Goal: Task Accomplishment & Management: Manage account settings

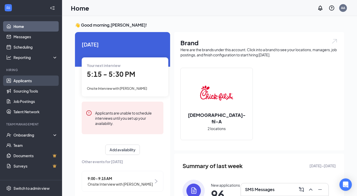
click at [33, 81] on link "Applicants" at bounding box center [35, 81] width 44 height 10
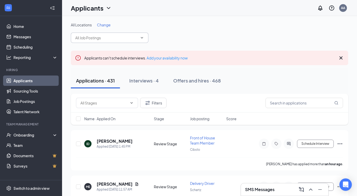
click at [144, 38] on icon "ChevronDown" at bounding box center [142, 38] width 4 height 4
click at [140, 38] on icon "ChevronDown" at bounding box center [142, 38] width 4 height 4
click at [341, 62] on div "Applicants can't schedule interviews. Add your availability now" at bounding box center [210, 58] width 278 height 14
click at [341, 55] on icon "Cross" at bounding box center [341, 58] width 6 height 6
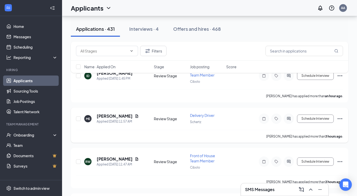
scroll to position [43, 0]
click at [202, 67] on span "Job posting" at bounding box center [199, 66] width 19 height 5
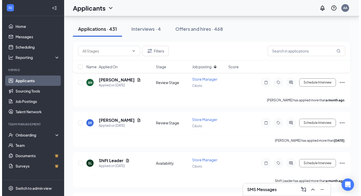
scroll to position [34, 0]
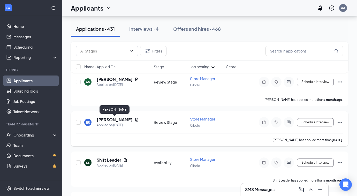
click at [121, 121] on h5 "[PERSON_NAME]" at bounding box center [115, 120] width 36 height 6
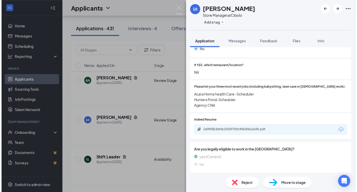
scroll to position [169, 0]
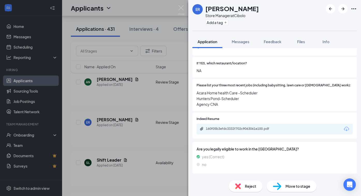
click at [152, 157] on div "ER [PERSON_NAME] Store Manager at Cibolo Add a tag Application Messages Feedbac…" at bounding box center [180, 98] width 361 height 196
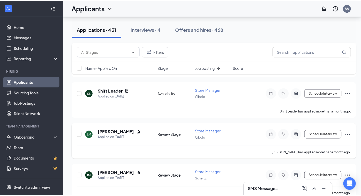
scroll to position [69, 0]
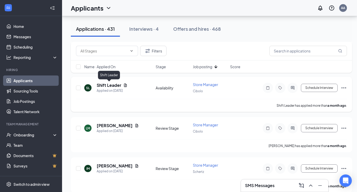
click at [113, 86] on h5 "Shift Leader" at bounding box center [109, 86] width 25 height 6
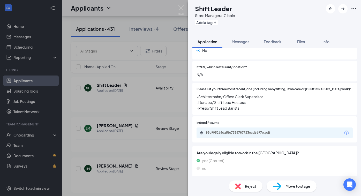
scroll to position [169, 0]
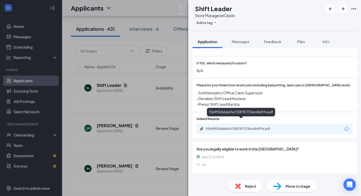
click at [244, 127] on div "93e995266da5fe7338787723ecd6697e.pdf" at bounding box center [242, 129] width 72 height 4
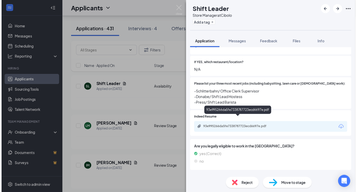
scroll to position [168, 0]
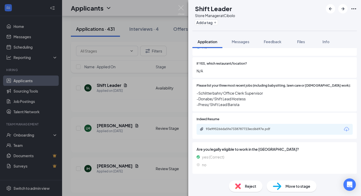
click at [156, 124] on div "SL Shift Leader Store Manager at Cibolo Add a tag Application Messages Feedback…" at bounding box center [180, 98] width 361 height 196
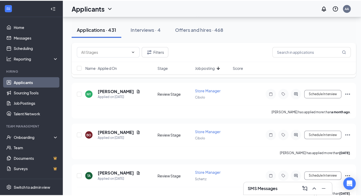
scroll to position [277, 0]
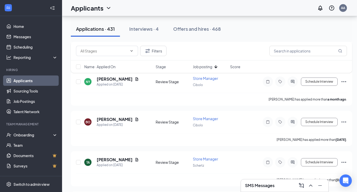
click at [122, 76] on div "Filters Name · Applied On Stage Job posting Score" at bounding box center [212, 60] width 282 height 36
click at [120, 79] on h5 "[PERSON_NAME]" at bounding box center [115, 79] width 36 height 6
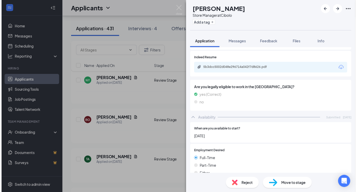
scroll to position [236, 0]
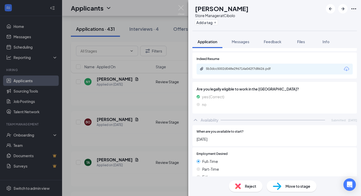
click at [267, 64] on div "Indeed Resume 5b3dcc5002d048e296714a042f7d8626.pdf" at bounding box center [275, 66] width 165 height 26
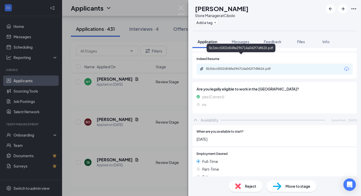
click at [265, 67] on div "5b3dcc5002d048e296714a042f7d8626.pdf" at bounding box center [242, 69] width 72 height 4
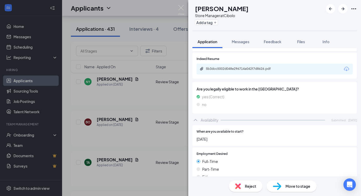
click at [169, 154] on div "NY [PERSON_NAME] Store Manager at Cibolo Add a tag Application Messages Feedbac…" at bounding box center [180, 98] width 361 height 196
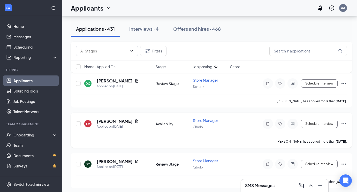
scroll to position [598, 1]
click at [121, 120] on h5 "[PERSON_NAME]" at bounding box center [115, 121] width 36 height 6
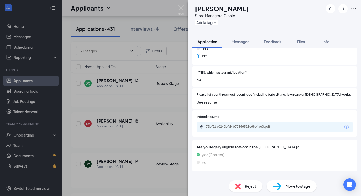
scroll to position [159, 0]
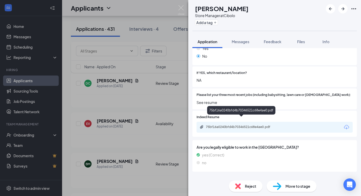
click at [260, 125] on div "75bf16a0240bfd4b70346521c68e4ae0.pdf" at bounding box center [242, 127] width 72 height 4
click at [151, 164] on div "EV [PERSON_NAME] Store Manager at Cibolo Add a tag Application Messages Feedbac…" at bounding box center [180, 98] width 361 height 196
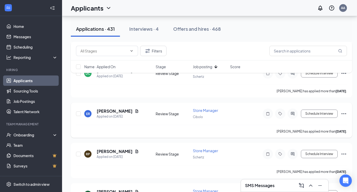
scroll to position [690, 0]
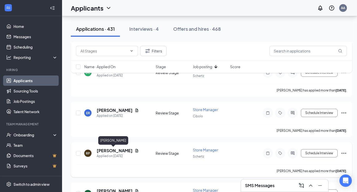
click at [119, 149] on h5 "[PERSON_NAME]" at bounding box center [115, 151] width 36 height 6
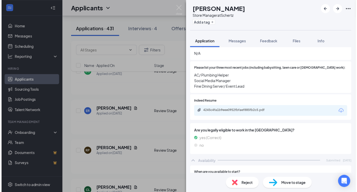
scroll to position [191, 0]
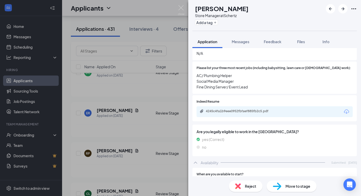
click at [141, 120] on div "RP [PERSON_NAME] Store Manager at Schertz Add a tag Application Messages Feedba…" at bounding box center [180, 98] width 361 height 196
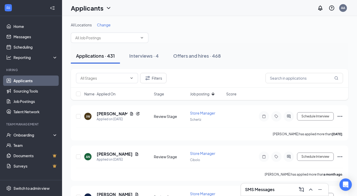
click at [264, 189] on h3 "SMS Messages" at bounding box center [260, 190] width 30 height 6
click at [255, 192] on h3 "SMS Messages" at bounding box center [260, 190] width 30 height 6
click at [273, 185] on div "SMS Messages 1" at bounding box center [284, 190] width 87 height 12
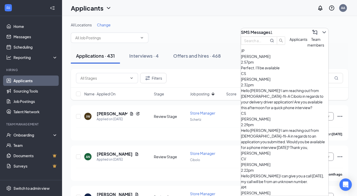
click at [266, 59] on span "[PERSON_NAME]" at bounding box center [256, 56] width 30 height 5
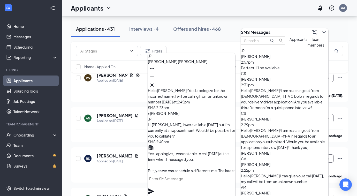
scroll to position [-33, 0]
click at [155, 82] on icon "Cross" at bounding box center [152, 85] width 6 height 6
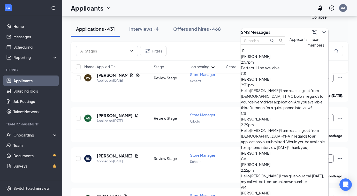
click at [322, 31] on icon "ChevronDown" at bounding box center [325, 32] width 6 height 6
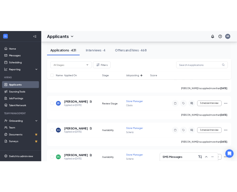
scroll to position [705, 0]
